Goal: Task Accomplishment & Management: Manage account settings

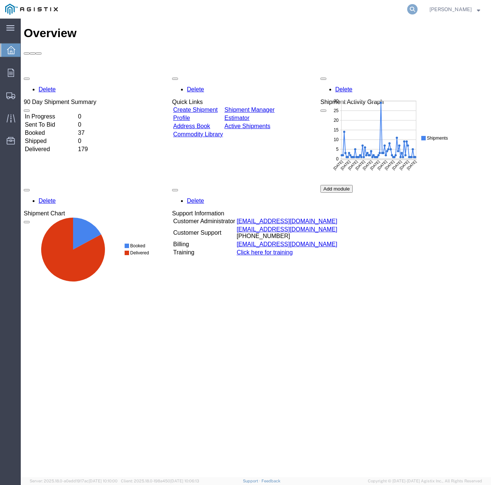
click at [409, 9] on icon at bounding box center [412, 9] width 10 height 10
click at [347, 9] on input "search" at bounding box center [295, 9] width 226 height 18
click at [298, 8] on input "search" at bounding box center [295, 9] width 226 height 18
type input "405921"
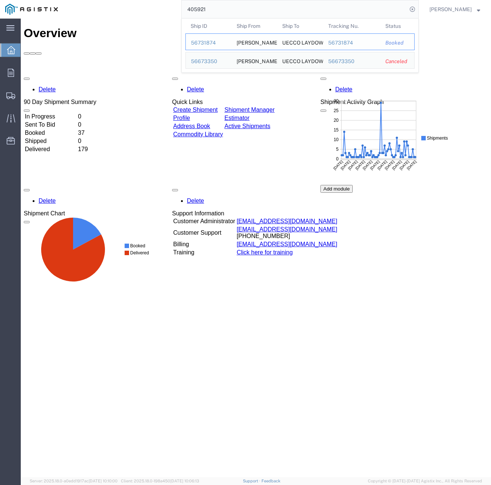
click at [328, 44] on div "56731874" at bounding box center [351, 43] width 47 height 8
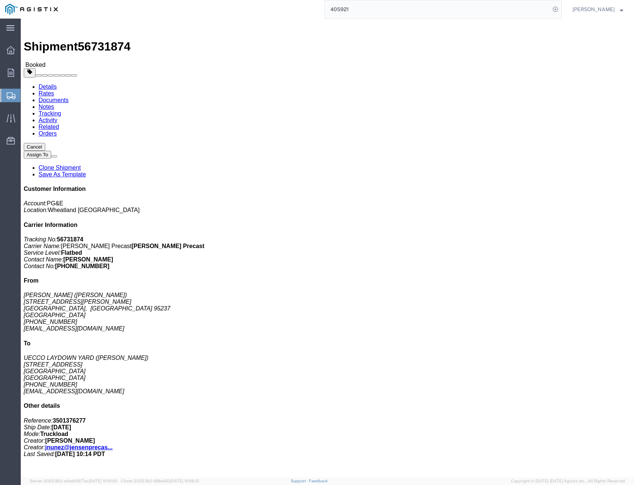
click link "Tracking"
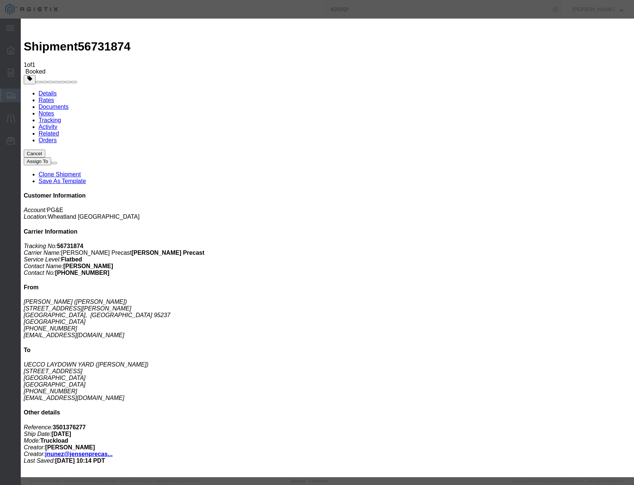
type input "[DATE]"
select select "DELIVRED"
